Goal: Navigation & Orientation: Understand site structure

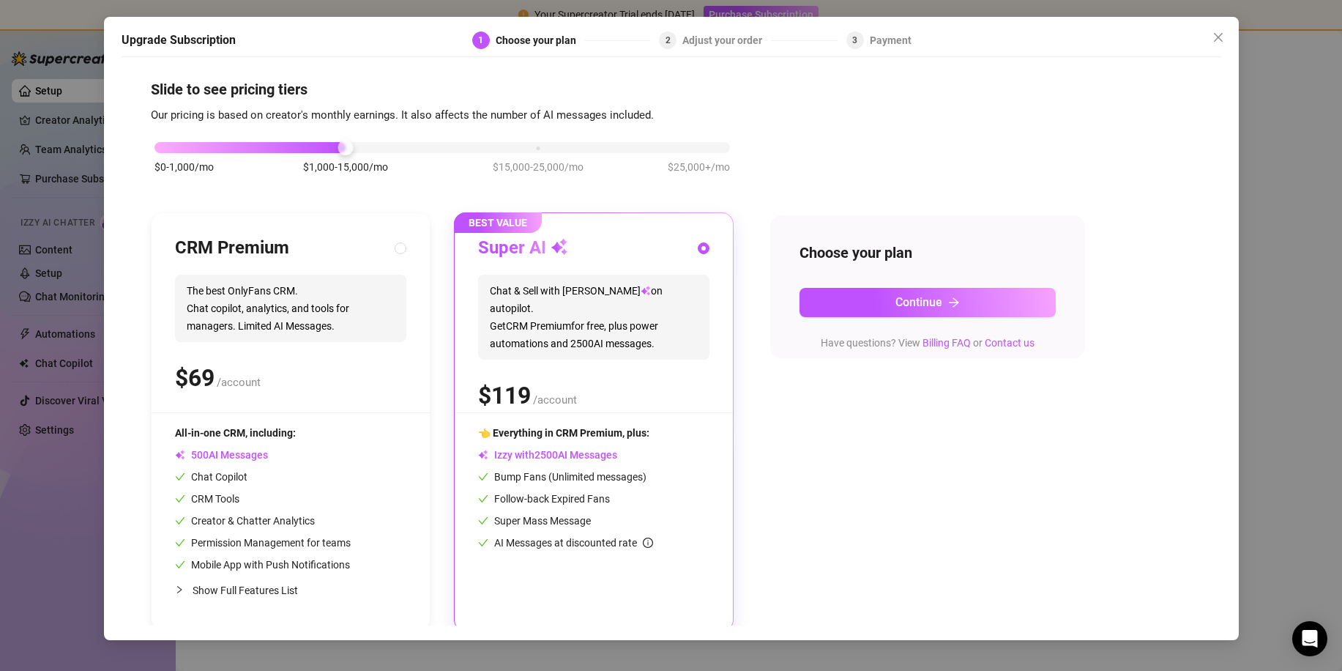
scroll to position [12, 0]
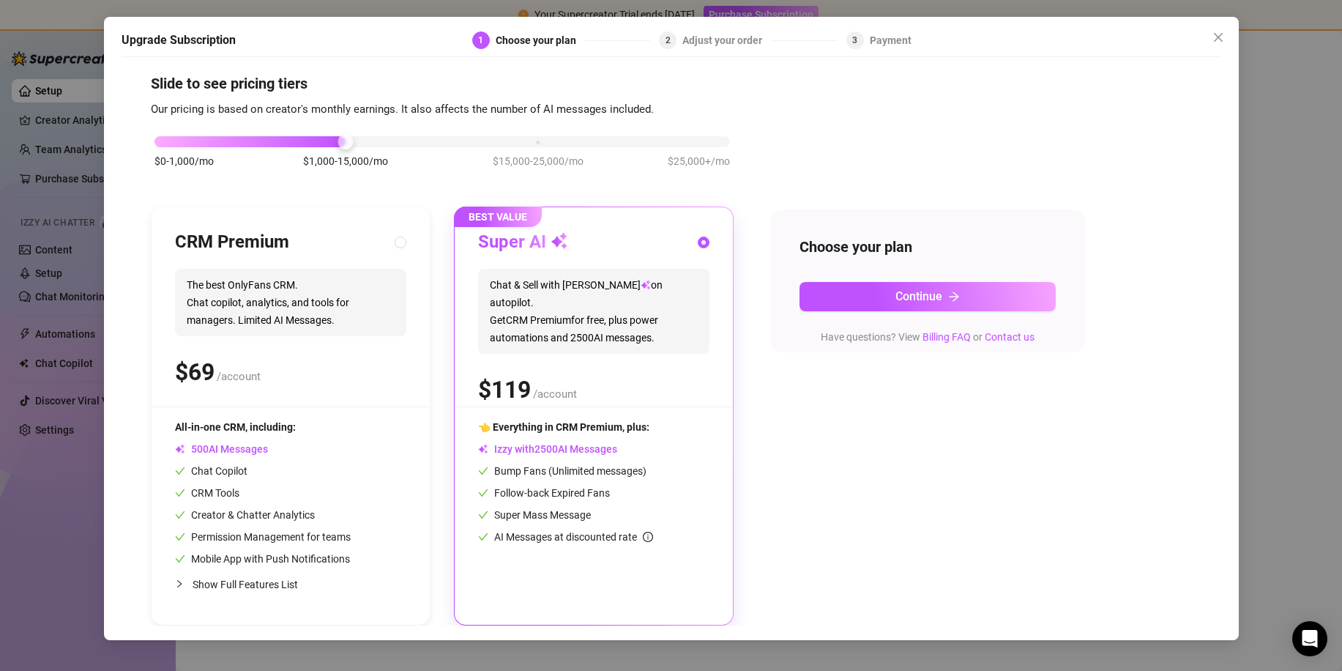
click at [458, 2] on div "Upgrade Subscription 1 Choose your plan 2 Adjust your order 3 Payment Slide to …" at bounding box center [671, 335] width 1342 height 671
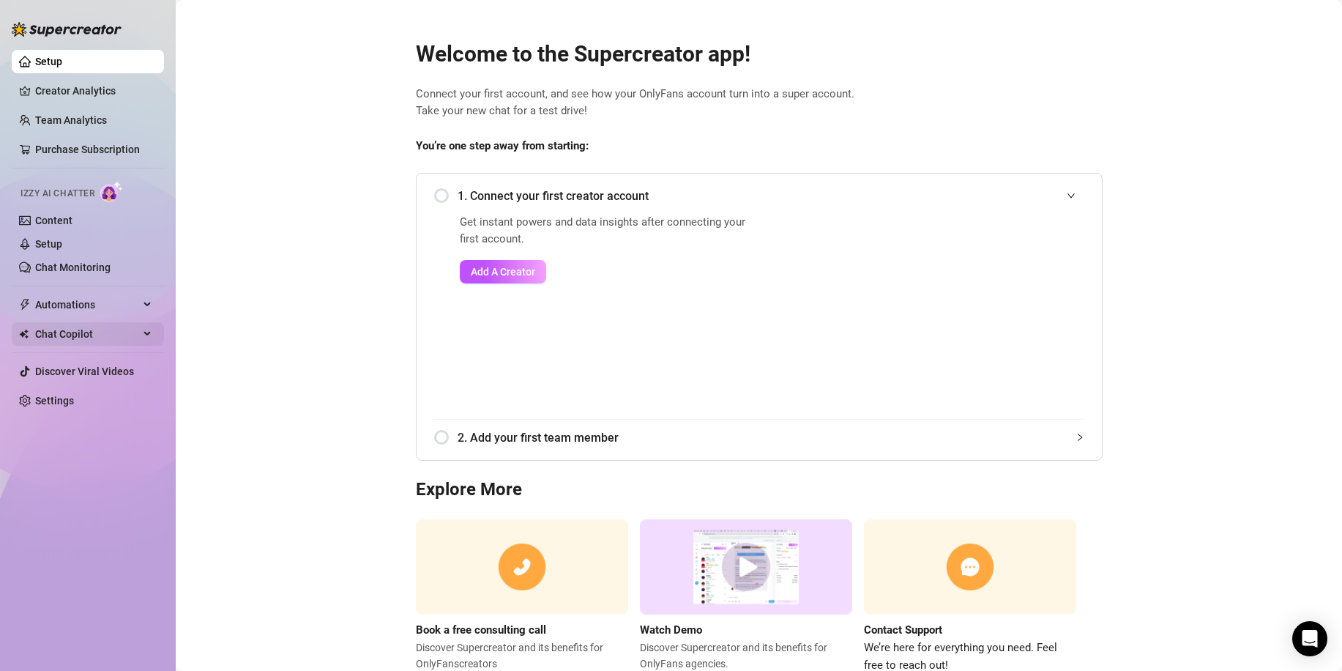
click at [102, 338] on span "Chat Copilot" at bounding box center [87, 333] width 104 height 23
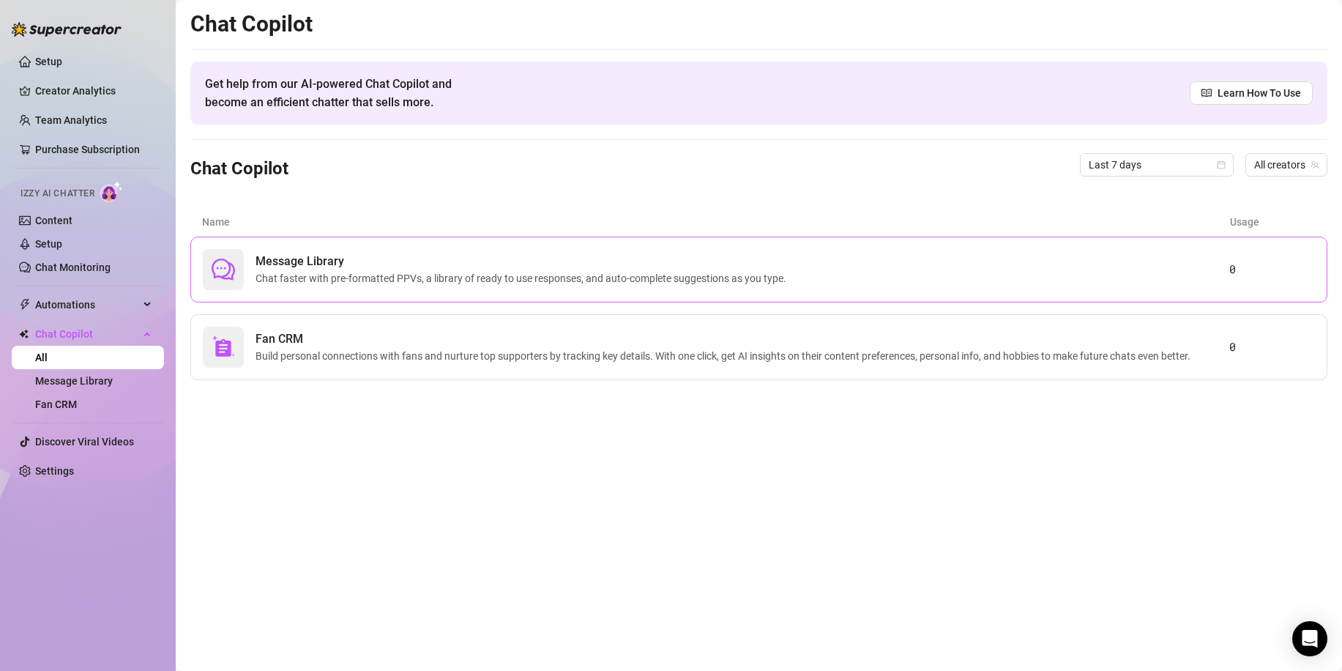
click at [331, 286] on span "Chat faster with pre-formatted PPVs, a library of ready to use responses, and a…" at bounding box center [524, 278] width 537 height 16
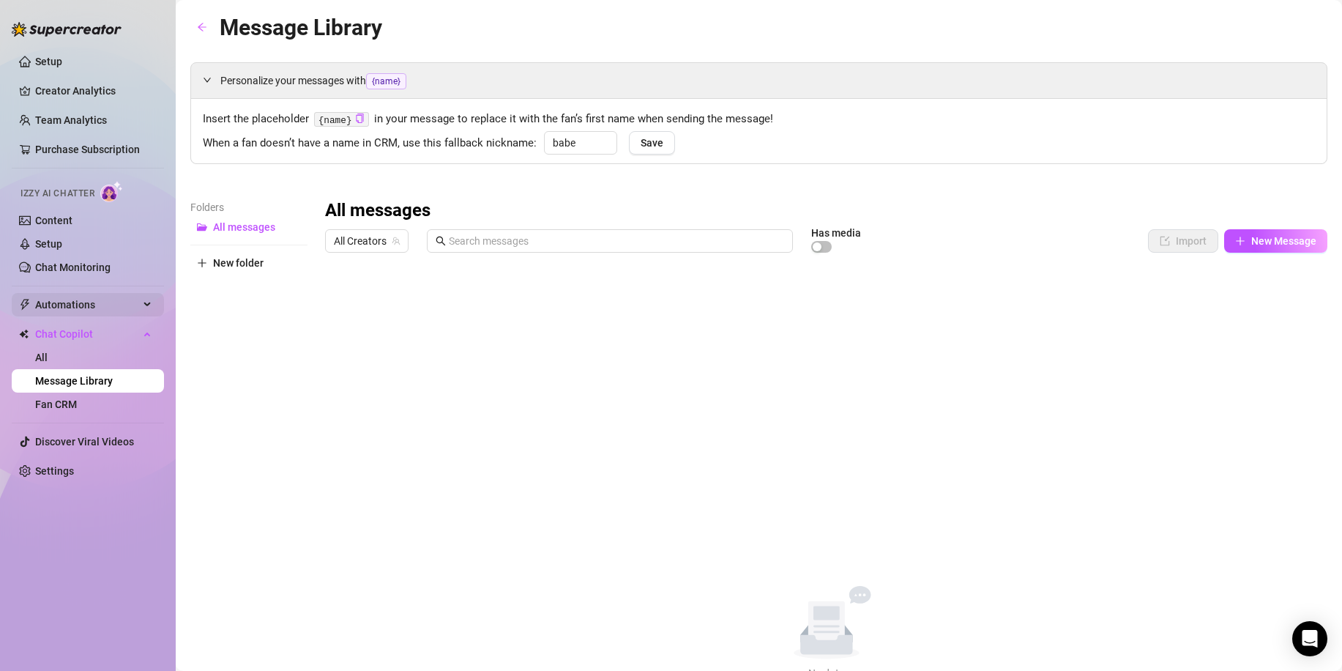
click at [85, 309] on span "Automations" at bounding box center [87, 304] width 104 height 23
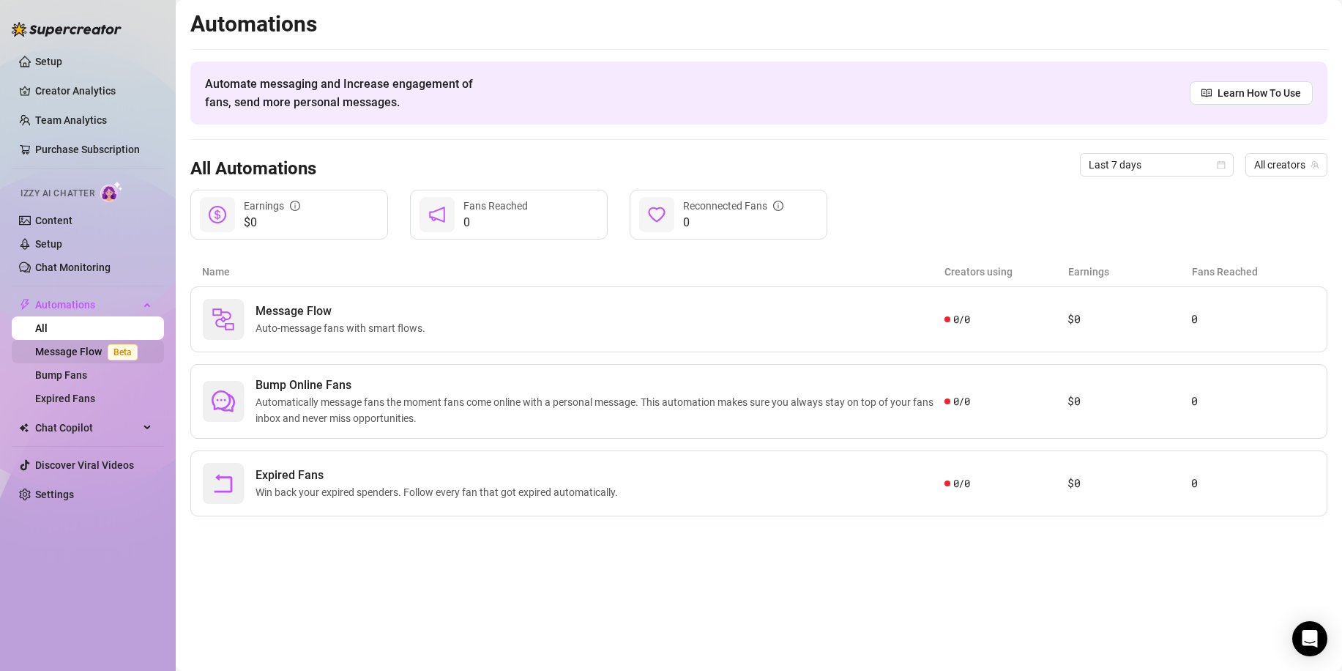
click at [89, 355] on link "Message Flow Beta" at bounding box center [89, 352] width 108 height 12
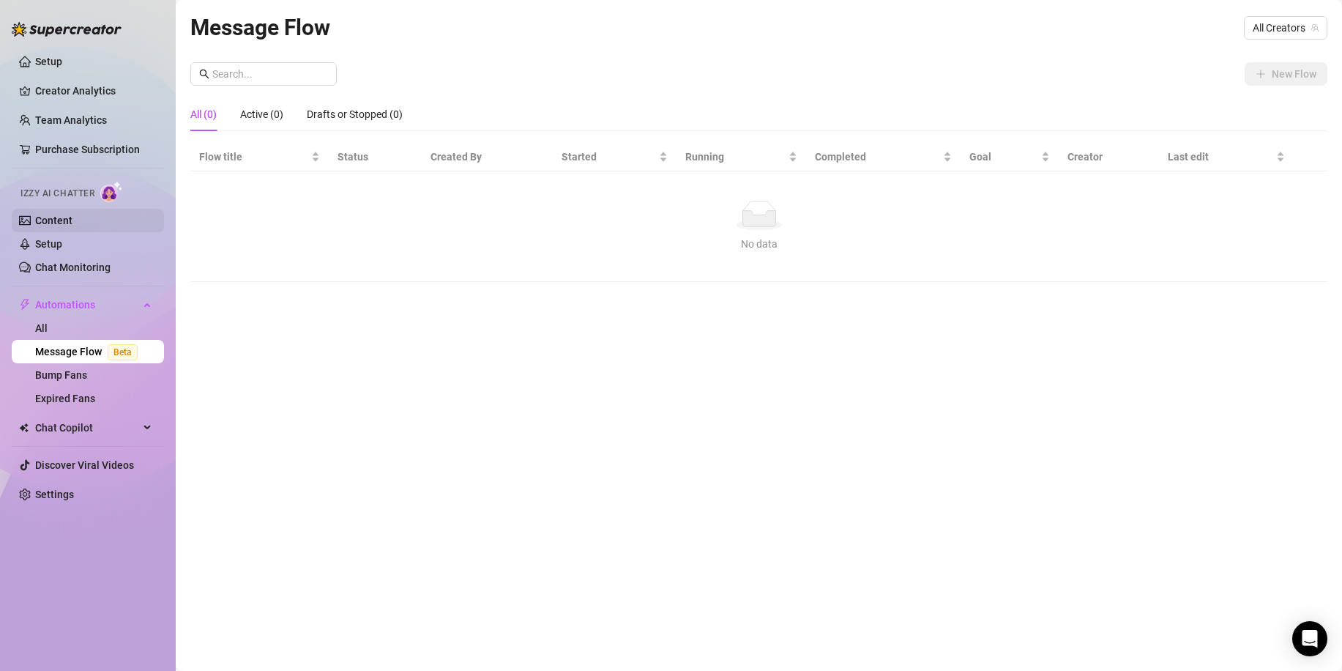
click at [71, 217] on link "Content" at bounding box center [53, 221] width 37 height 12
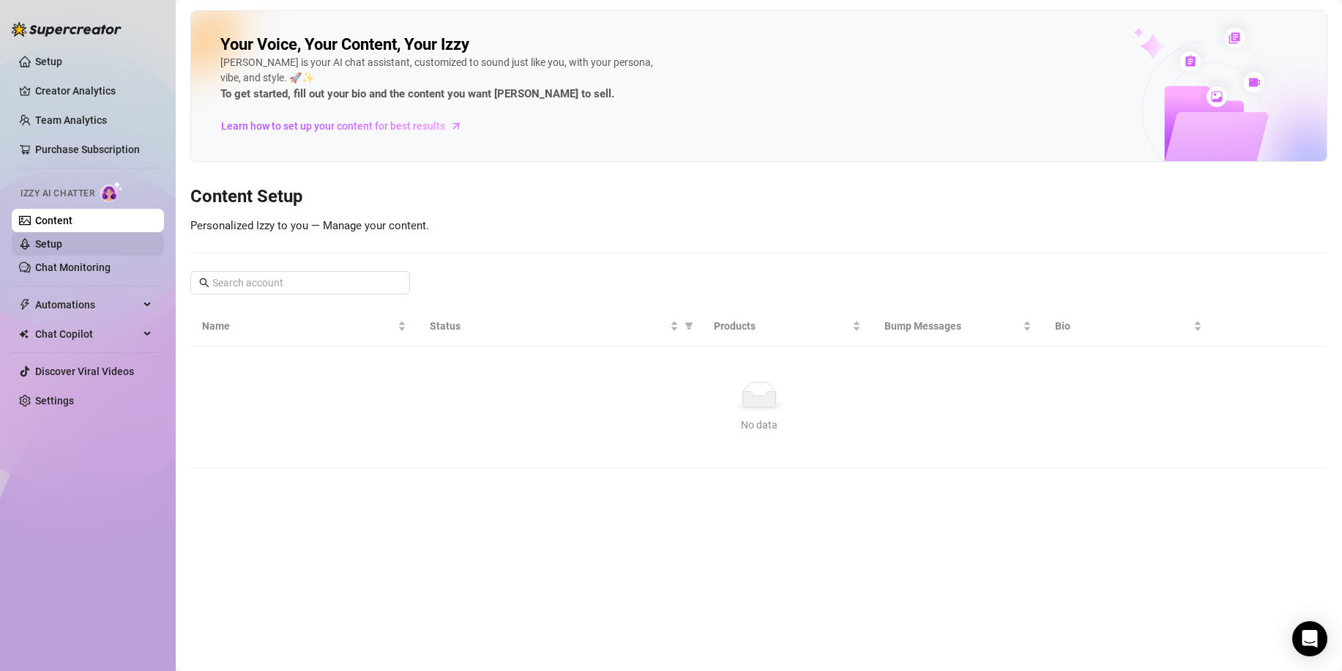
click at [62, 246] on link "Setup" at bounding box center [48, 244] width 27 height 12
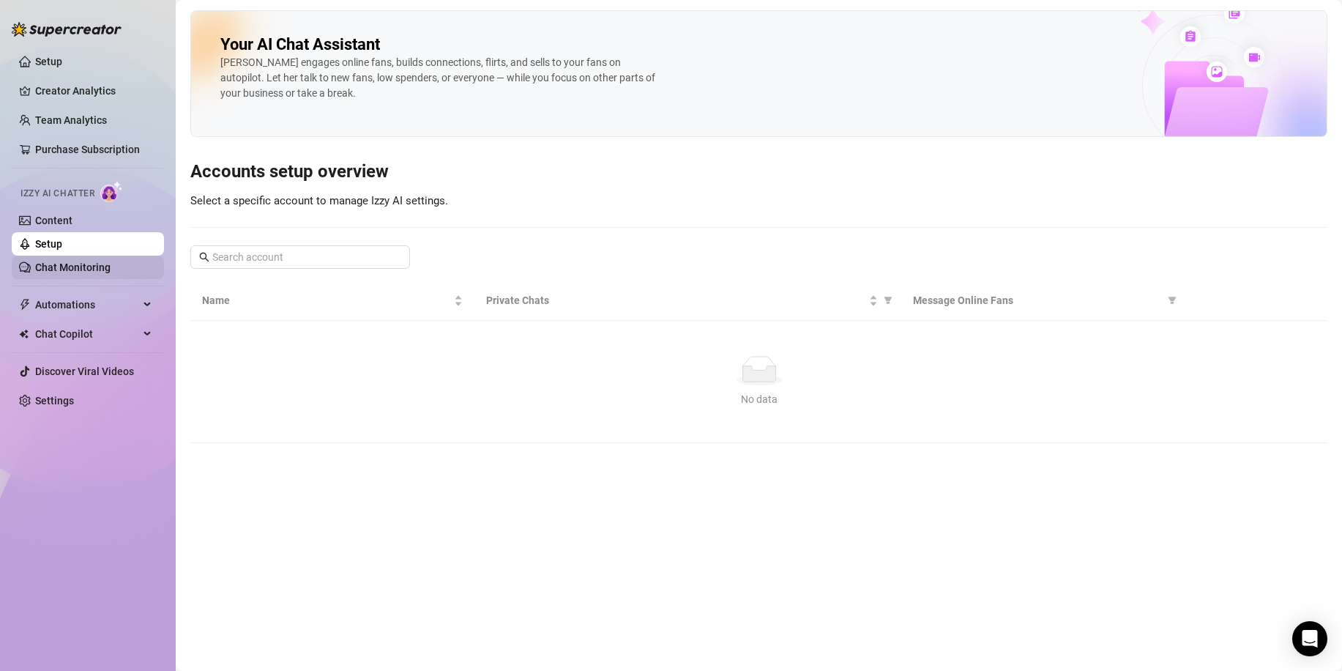
click at [73, 266] on link "Chat Monitoring" at bounding box center [72, 267] width 75 height 12
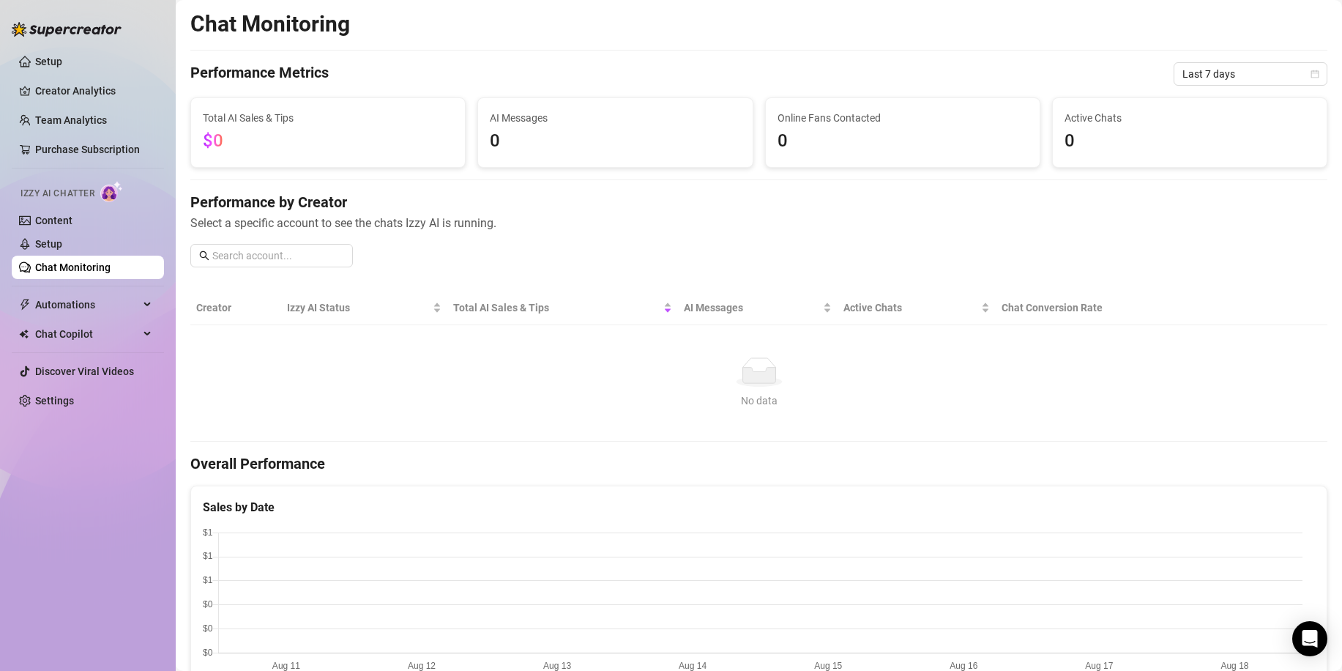
drag, startPoint x: 299, startPoint y: 127, endPoint x: 250, endPoint y: 133, distance: 49.4
click at [250, 133] on span "$0" at bounding box center [328, 141] width 250 height 28
click at [1005, 266] on div "Performance by Creator Select a specific account to see the chats Izzy AI is ru…" at bounding box center [758, 235] width 1137 height 87
drag, startPoint x: 497, startPoint y: 142, endPoint x: 488, endPoint y: 141, distance: 8.8
click at [490, 141] on span "0" at bounding box center [615, 141] width 250 height 28
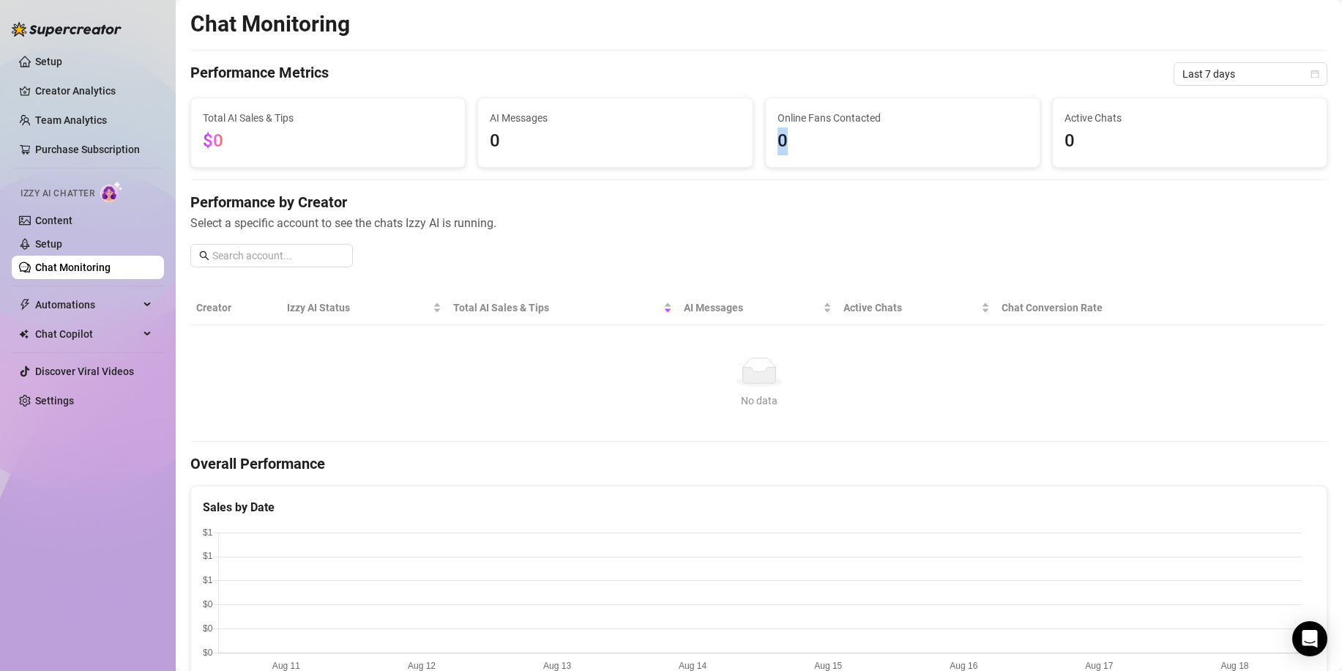
drag, startPoint x: 791, startPoint y: 143, endPoint x: 758, endPoint y: 141, distance: 33.1
click at [759, 141] on div "Online Fans Contacted 0" at bounding box center [902, 132] width 287 height 70
drag, startPoint x: 1115, startPoint y: 138, endPoint x: 1058, endPoint y: 136, distance: 57.1
click at [1064, 136] on span "0" at bounding box center [1189, 141] width 250 height 28
drag, startPoint x: 1068, startPoint y: 142, endPoint x: 1026, endPoint y: 141, distance: 41.7
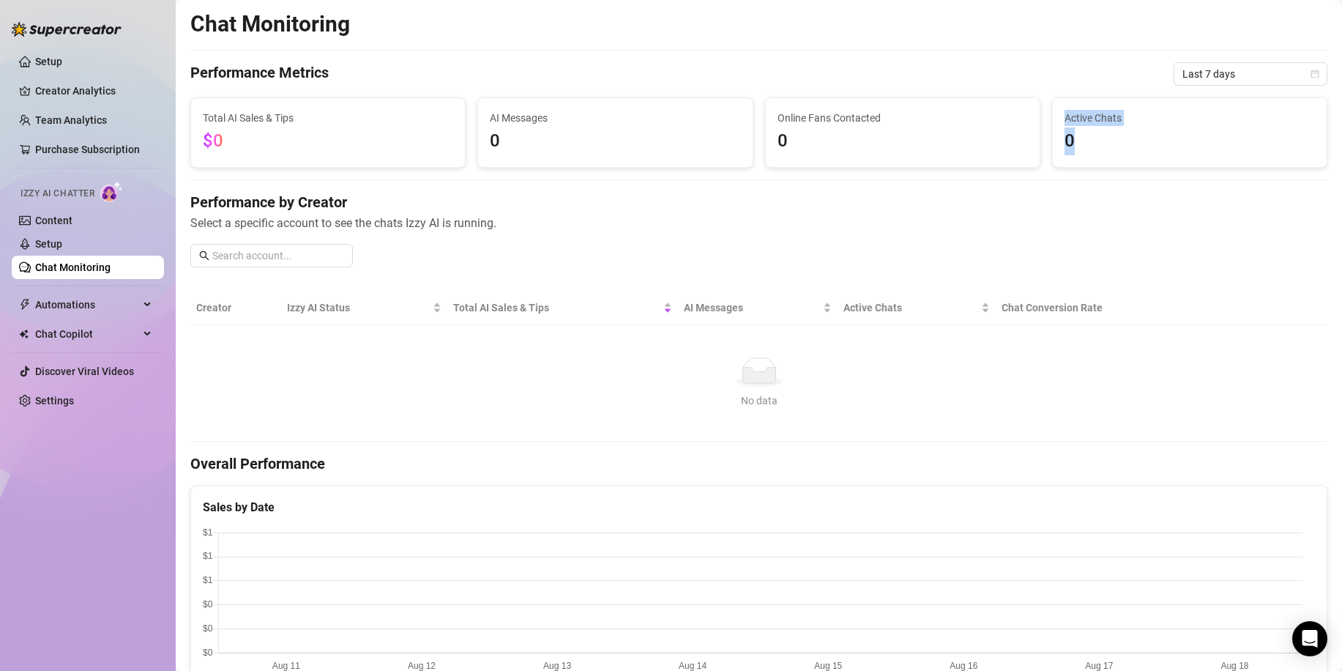
click at [1026, 141] on div "Total AI Sales & Tips $0 AI Messages 0 Online Fans Contacted 0 Active Chats 0" at bounding box center [758, 132] width 1149 height 70
click at [348, 276] on div "Performance by Creator Select a specific account to see the chats Izzy AI is ru…" at bounding box center [758, 235] width 1137 height 87
